Goal: Task Accomplishment & Management: Manage account settings

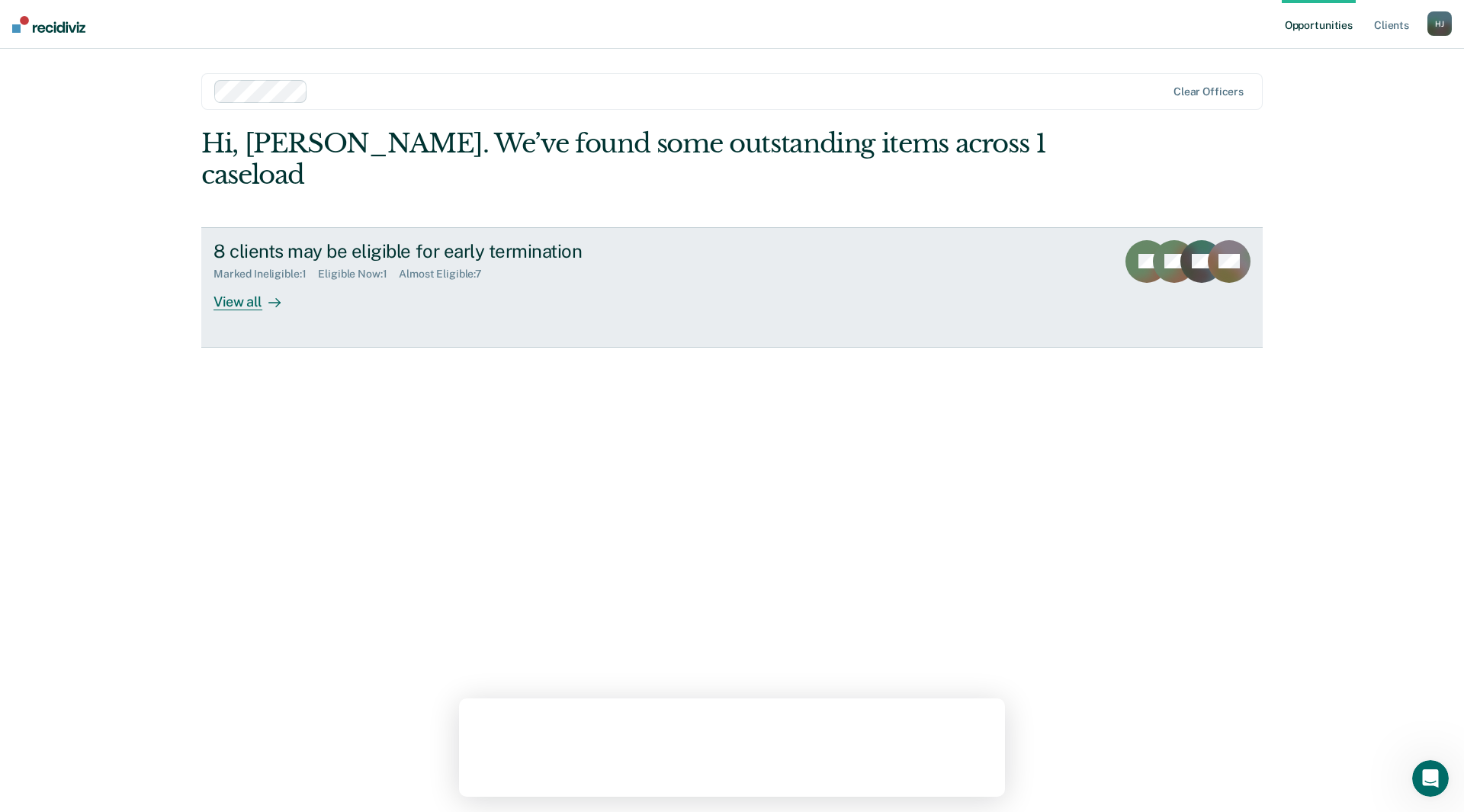
click at [213, 276] on link "8 clients may be eligible for early termination Marked Ineligible : 1 Eligible …" at bounding box center [732, 287] width 1061 height 120
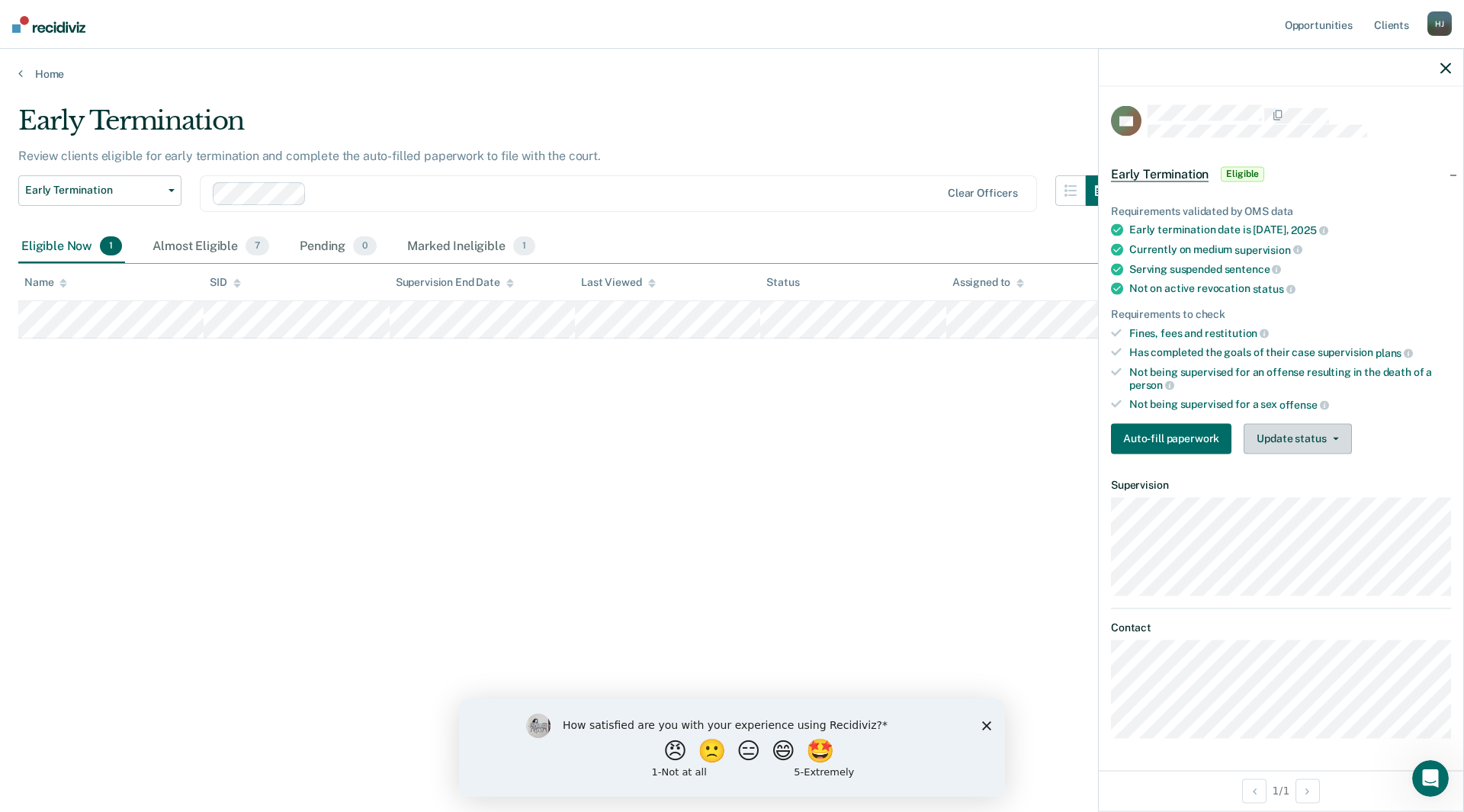
click at [1302, 427] on button "Update status" at bounding box center [1297, 438] width 108 height 31
click at [1325, 496] on button "Mark Ineligible" at bounding box center [1317, 499] width 147 height 24
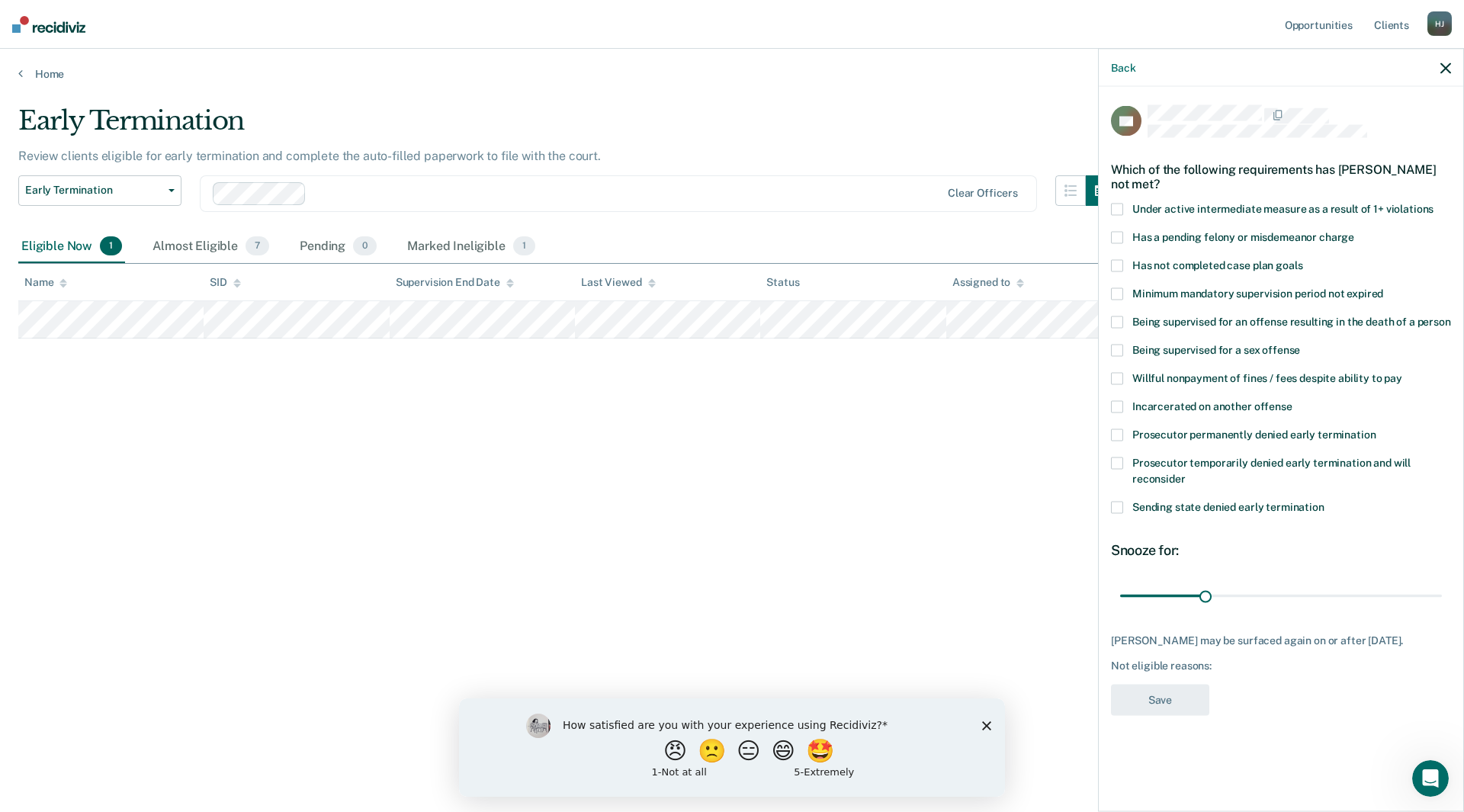
click at [1114, 268] on span at bounding box center [1116, 265] width 12 height 12
click at [1302, 260] on input "Has not completed case plan goals" at bounding box center [1302, 260] width 0 height 0
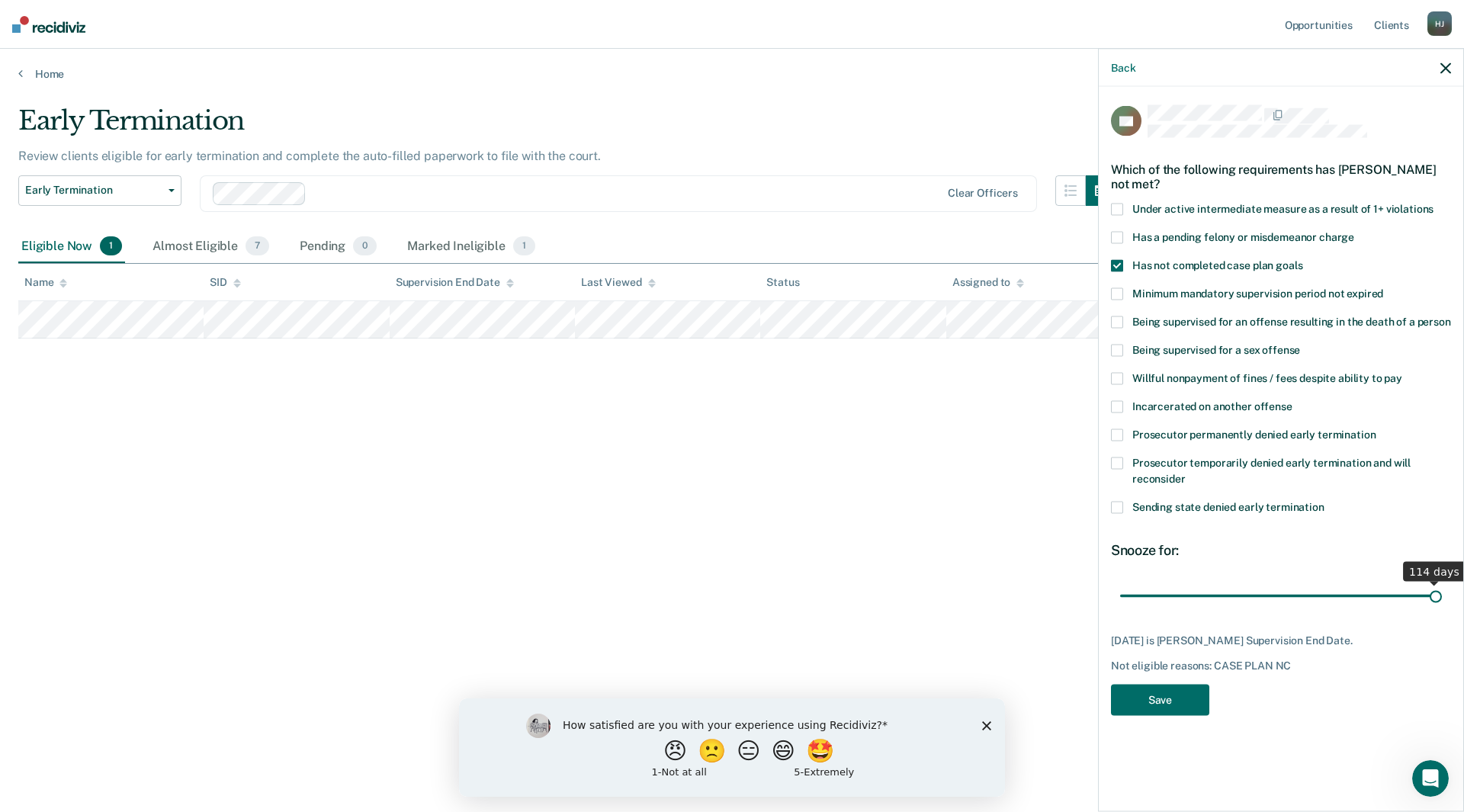
drag, startPoint x: 1303, startPoint y: 613, endPoint x: 1655, endPoint y: 625, distance: 352.2
type input "114"
click at [1442, 609] on input "range" at bounding box center [1281, 596] width 322 height 27
click at [1174, 698] on button "Save" at bounding box center [1159, 700] width 98 height 31
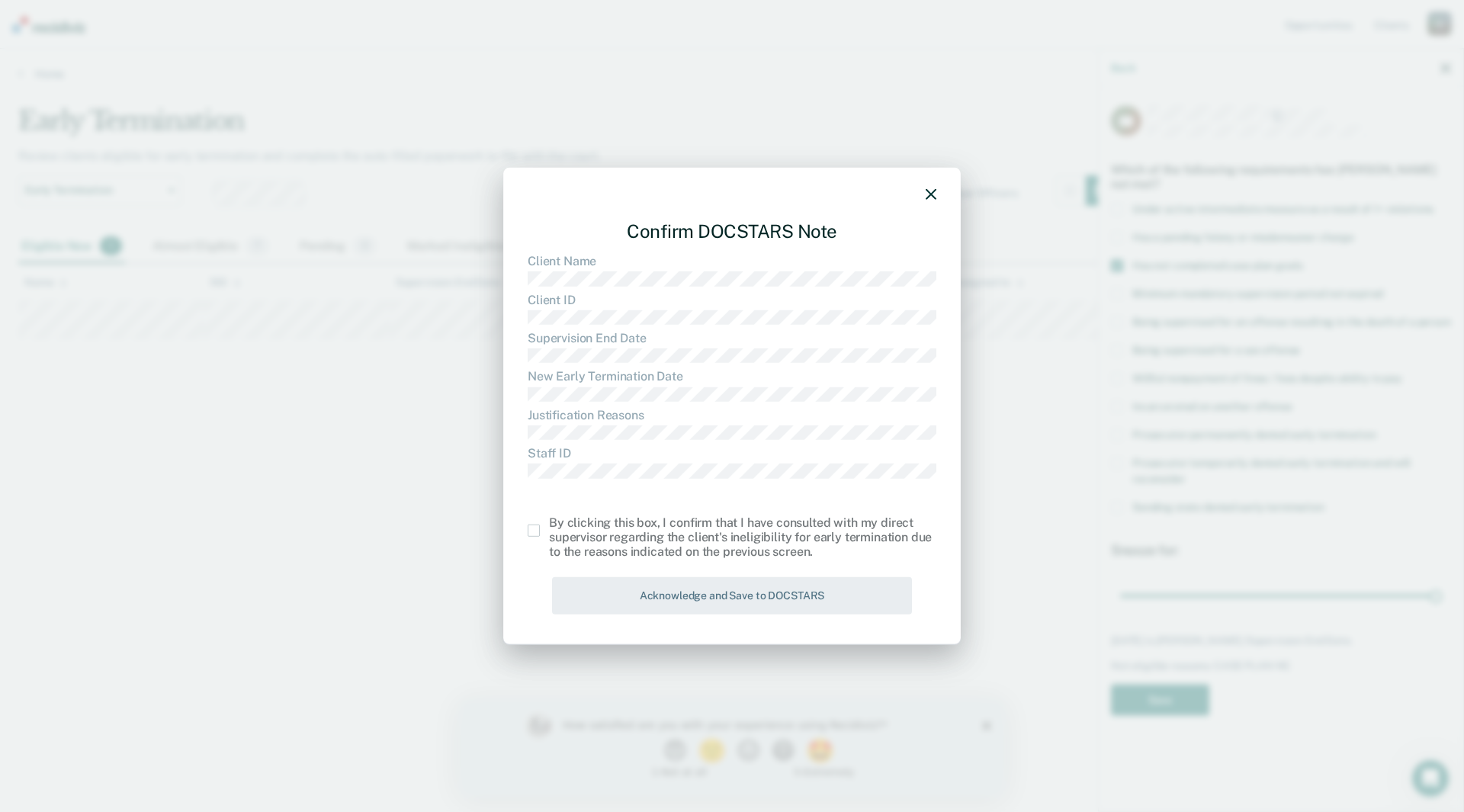
drag, startPoint x: 544, startPoint y: 529, endPoint x: 553, endPoint y: 533, distance: 9.8
click at [544, 530] on label at bounding box center [538, 530] width 21 height 12
click at [549, 524] on input "checkbox" at bounding box center [549, 524] width 0 height 0
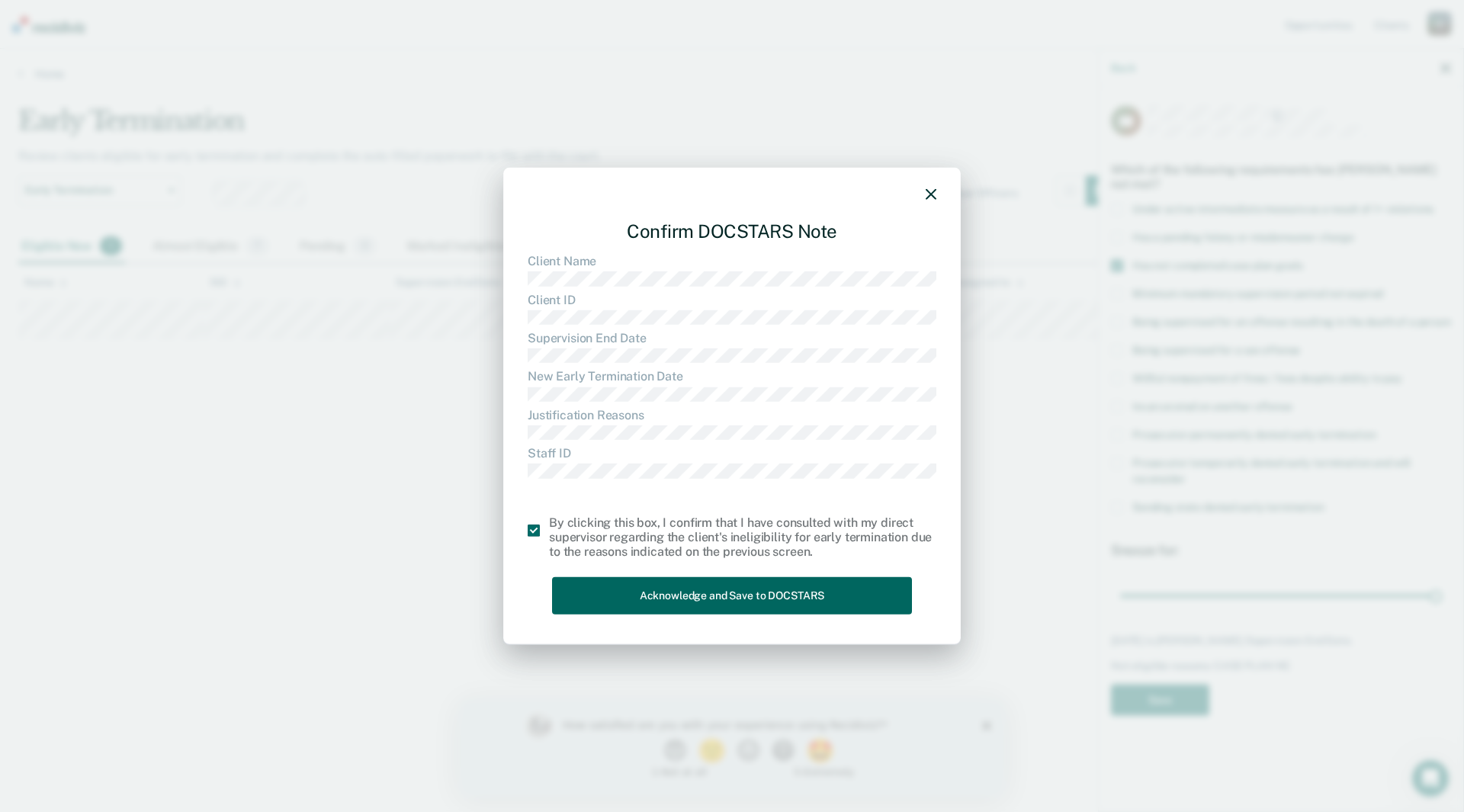
click at [767, 584] on button "Acknowledge and Save to DOCSTARS" at bounding box center [731, 595] width 360 height 37
